Goal: Transaction & Acquisition: Download file/media

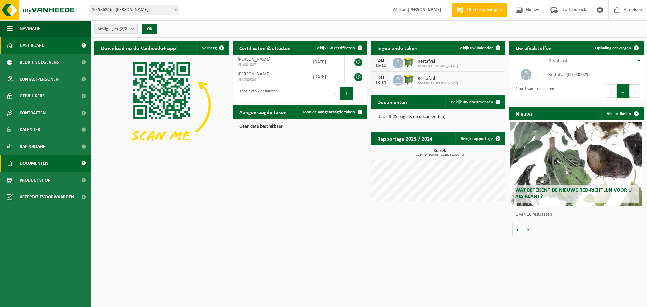
click at [48, 164] on span "Documenten" at bounding box center [34, 163] width 29 height 17
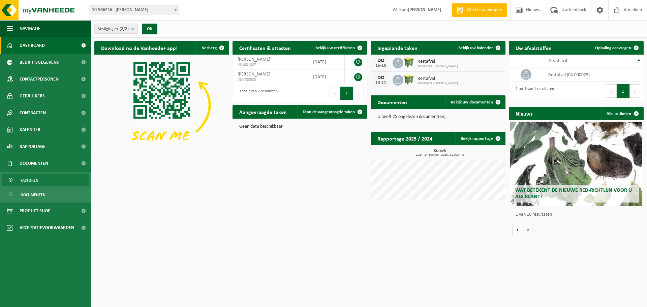
click at [49, 179] on link "Facturen" at bounding box center [46, 180] width 88 height 13
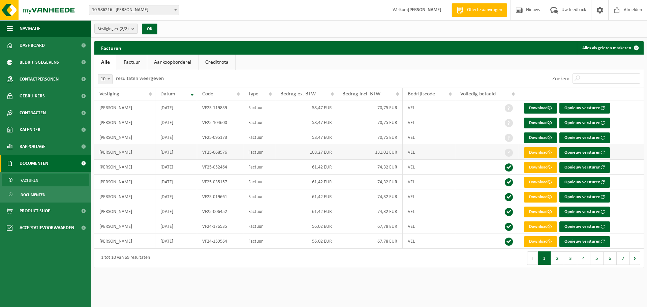
click at [539, 151] on link "Download" at bounding box center [540, 152] width 33 height 11
click at [538, 134] on link "Download" at bounding box center [540, 137] width 33 height 11
